Goal: Transaction & Acquisition: Purchase product/service

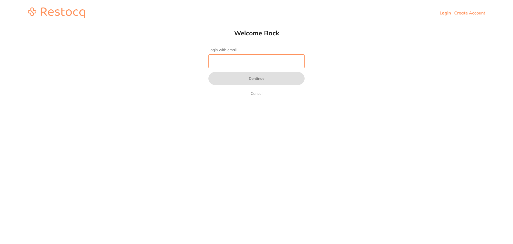
click at [273, 61] on input "Login with email" at bounding box center [257, 61] width 96 height 14
type input "[EMAIL_ADDRESS][DOMAIN_NAME]"
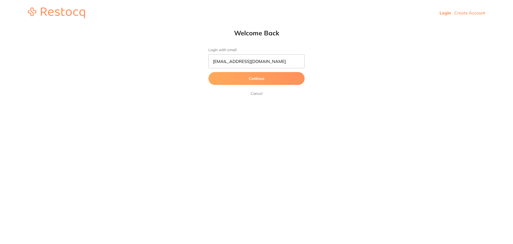
click at [245, 83] on button "Continue" at bounding box center [257, 78] width 96 height 13
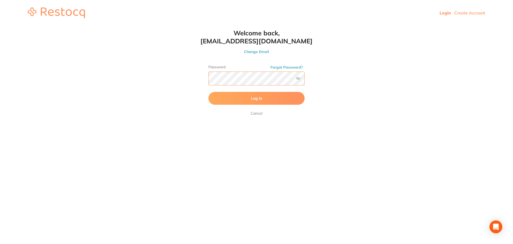
click at [209, 92] on button "Log In" at bounding box center [257, 98] width 96 height 13
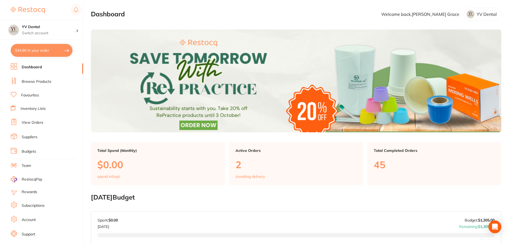
click at [27, 51] on button "$44.90 in your order" at bounding box center [42, 50] width 62 height 13
checkbox input "true"
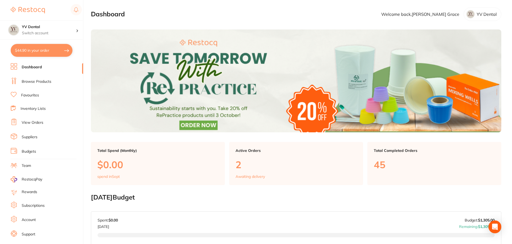
checkbox input "true"
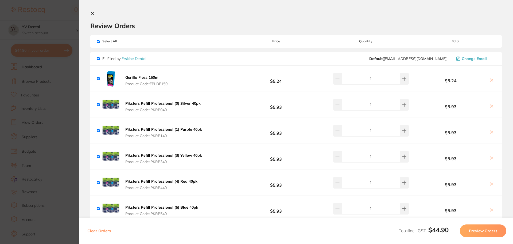
click at [92, 14] on icon at bounding box center [92, 13] width 3 height 3
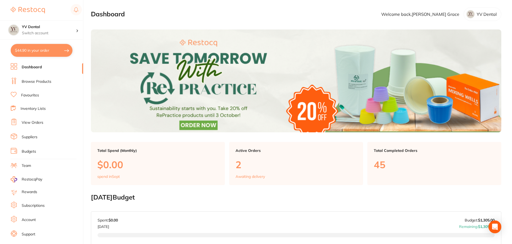
click at [33, 81] on link "Browse Products" at bounding box center [37, 81] width 30 height 5
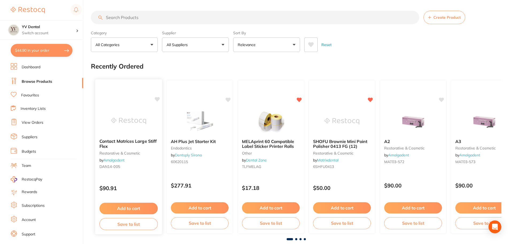
click at [139, 210] on button "Add to cart" at bounding box center [128, 207] width 58 height 11
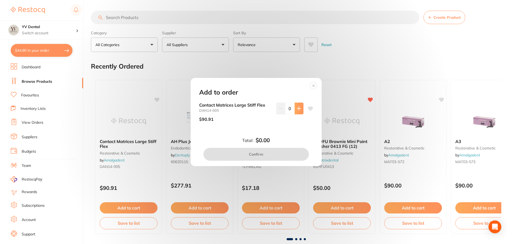
click at [299, 109] on icon at bounding box center [299, 108] width 4 height 4
type input "1"
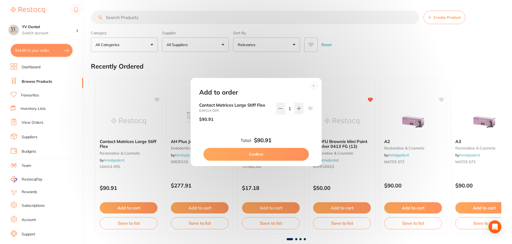
click at [274, 153] on button "Confirm" at bounding box center [255, 154] width 105 height 13
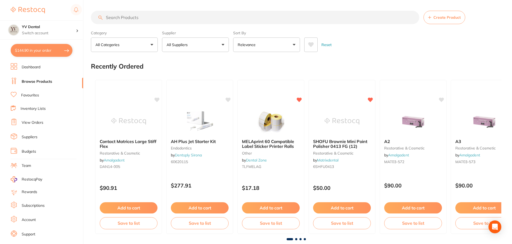
click at [36, 46] on button "$144.90 in your order" at bounding box center [42, 50] width 62 height 13
checkbox input "true"
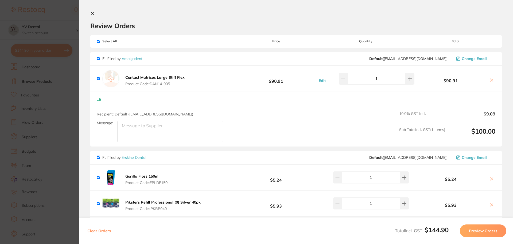
click at [491, 79] on icon at bounding box center [492, 80] width 4 height 4
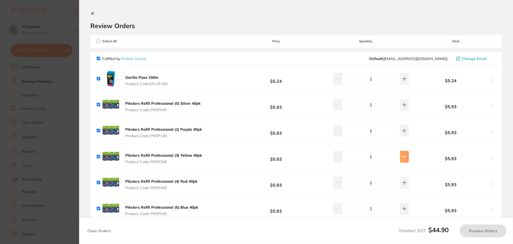
checkbox input "true"
